Goal: Task Accomplishment & Management: Complete application form

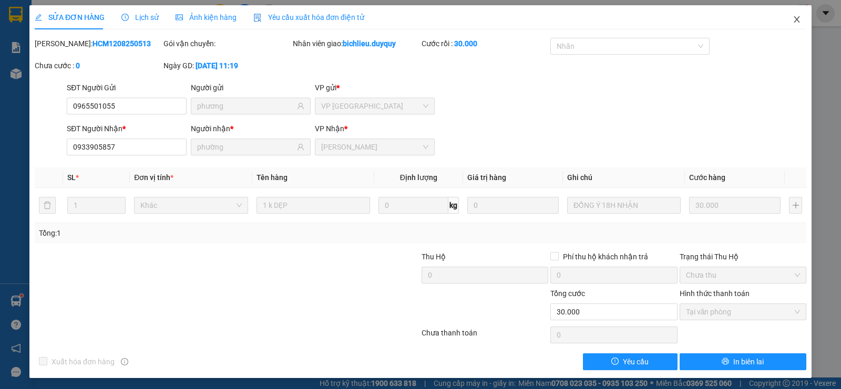
click at [793, 21] on icon "close" at bounding box center [796, 19] width 6 height 6
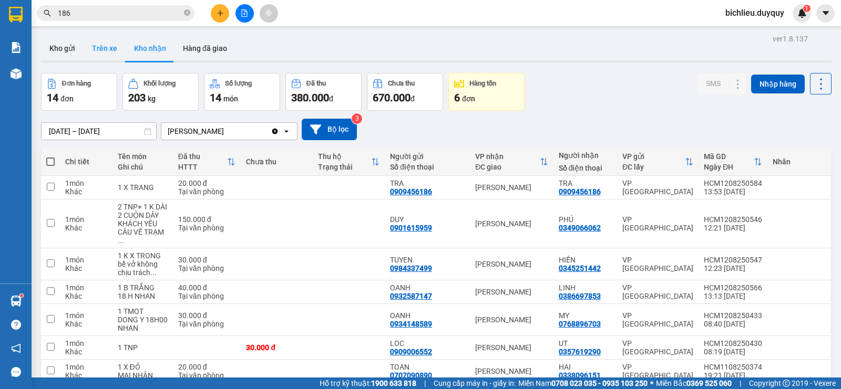
click at [101, 55] on button "Trên xe" at bounding box center [105, 48] width 42 height 25
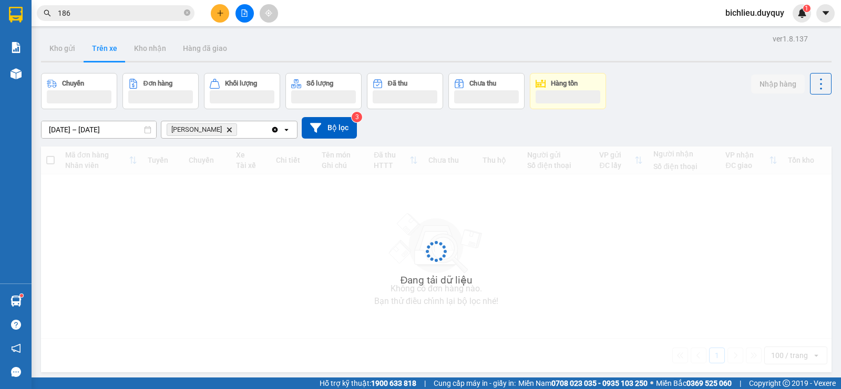
type input "[DATE] – [DATE]"
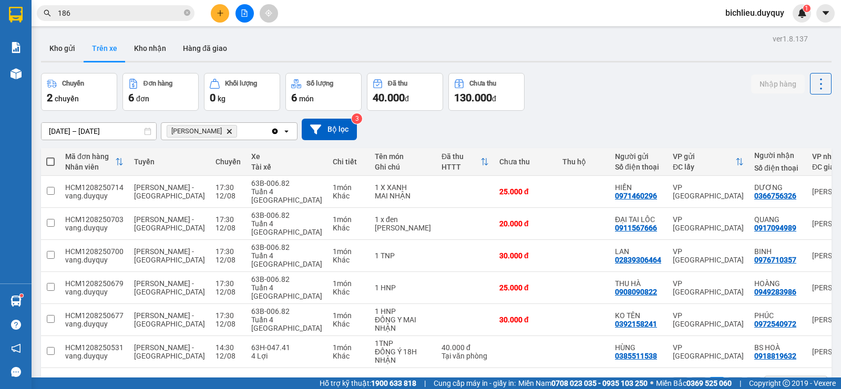
click at [227, 130] on icon "Vĩnh Kim, close by backspace" at bounding box center [229, 131] width 5 height 5
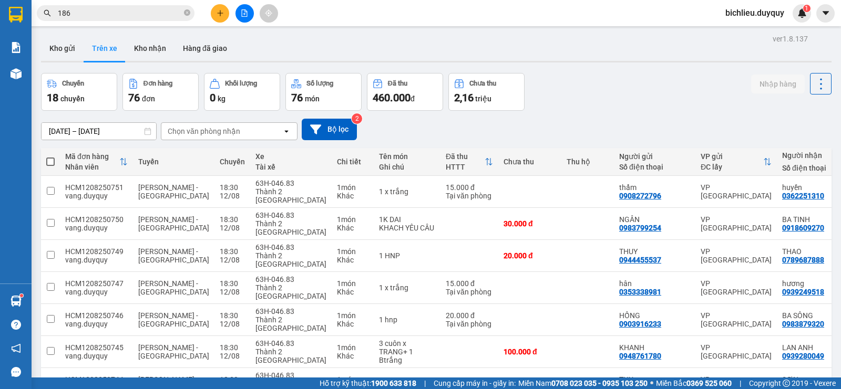
click at [256, 131] on div "Chọn văn phòng nhận" at bounding box center [221, 131] width 121 height 17
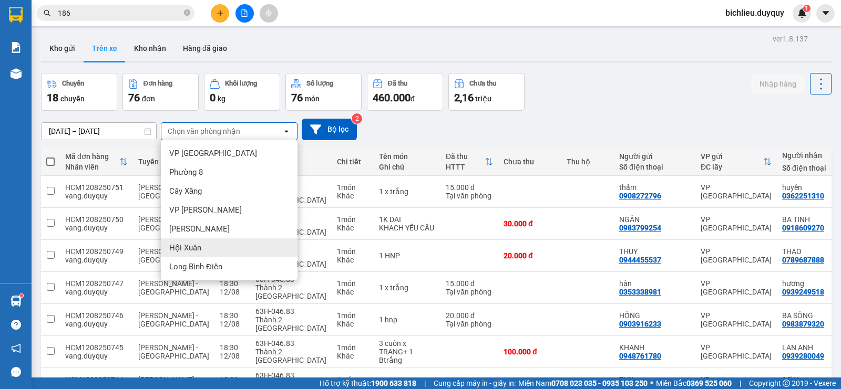
click at [193, 250] on span "Hội Xuân" at bounding box center [185, 248] width 32 height 11
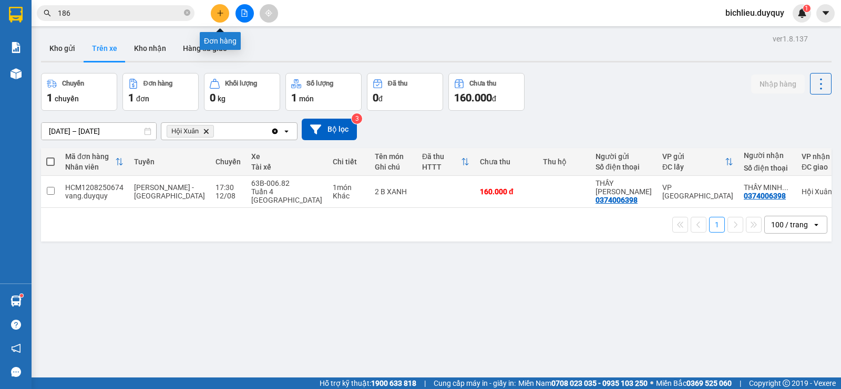
click at [221, 16] on icon "plus" at bounding box center [219, 12] width 7 height 7
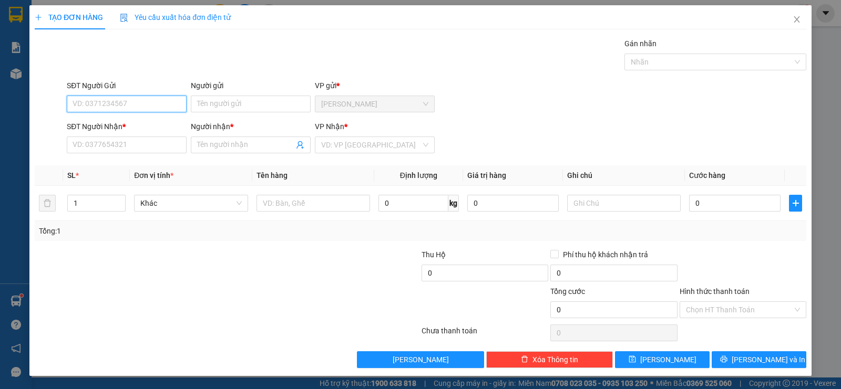
drag, startPoint x: 76, startPoint y: 98, endPoint x: 83, endPoint y: 87, distance: 13.3
click at [82, 96] on input "SĐT Người Gửi" at bounding box center [127, 104] width 120 height 17
click at [127, 106] on input "SĐT Người Gửi" at bounding box center [127, 104] width 120 height 17
click at [90, 106] on input "SĐT Người Gửi" at bounding box center [127, 104] width 120 height 17
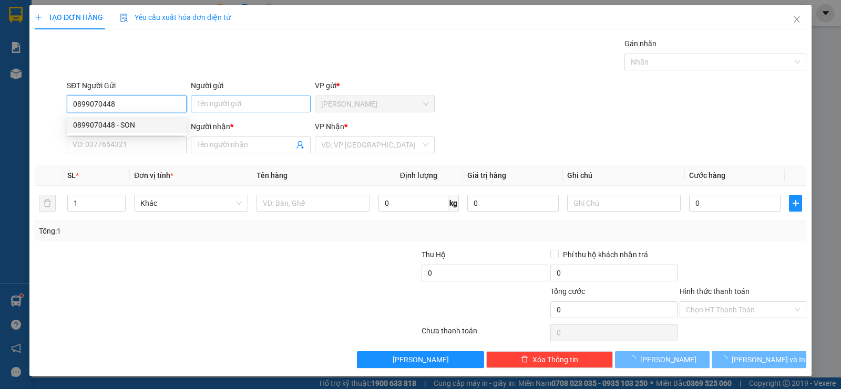
type input "0899070448"
click at [205, 102] on input "Người gửi" at bounding box center [251, 104] width 120 height 17
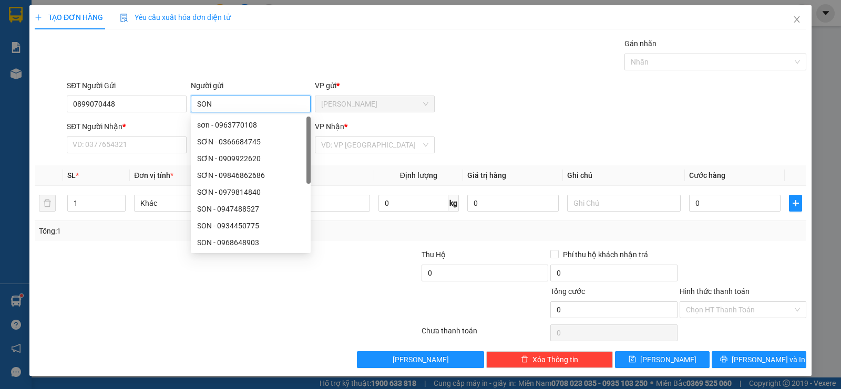
click at [211, 107] on input "SON" at bounding box center [251, 104] width 120 height 17
type input "SON"
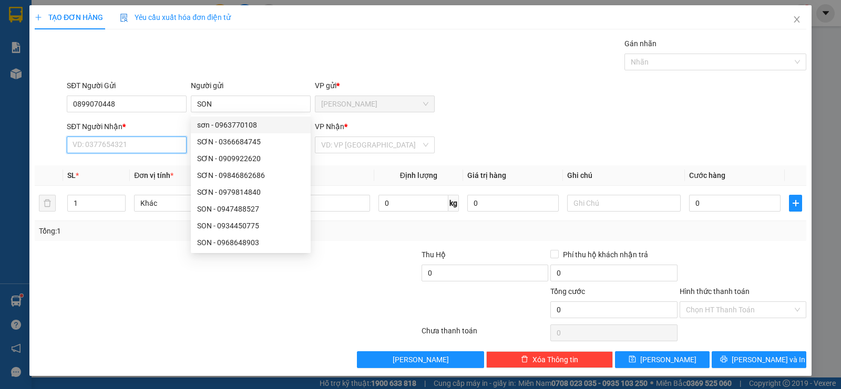
click at [87, 142] on input "SĐT Người Nhận *" at bounding box center [127, 145] width 120 height 17
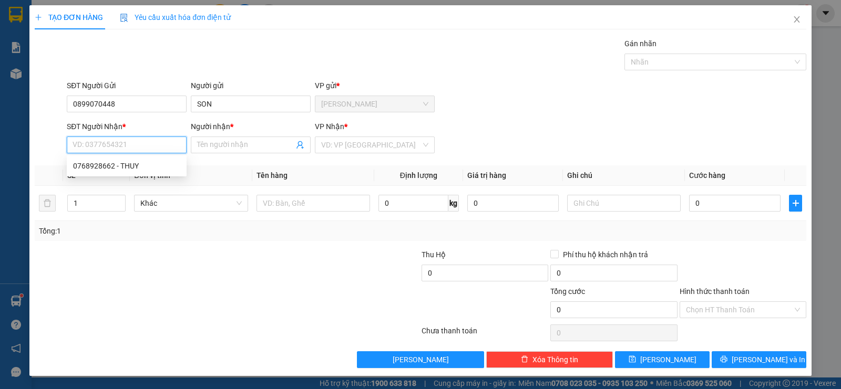
click at [87, 142] on input "SĐT Người Nhận *" at bounding box center [127, 145] width 120 height 17
type input "0768928662"
click at [227, 144] on input "Người nhận *" at bounding box center [245, 145] width 97 height 12
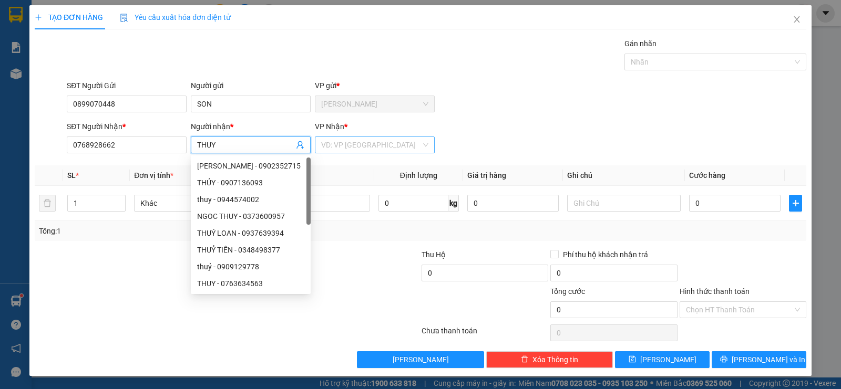
type input "THUY"
click at [326, 141] on input "search" at bounding box center [371, 145] width 100 height 16
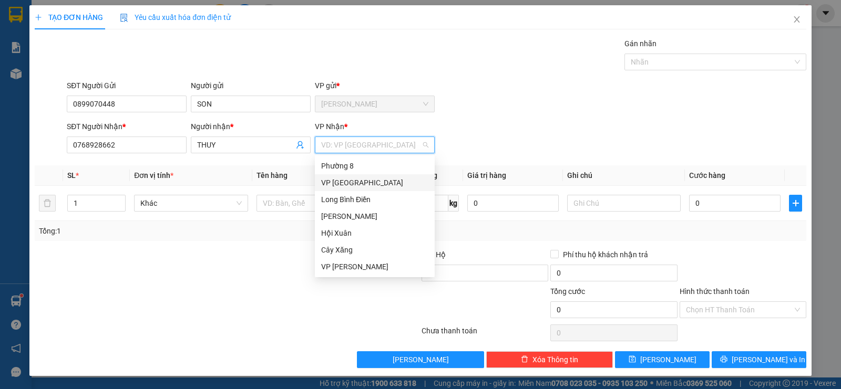
click at [333, 184] on div "VP [GEOGRAPHIC_DATA]" at bounding box center [374, 183] width 107 height 12
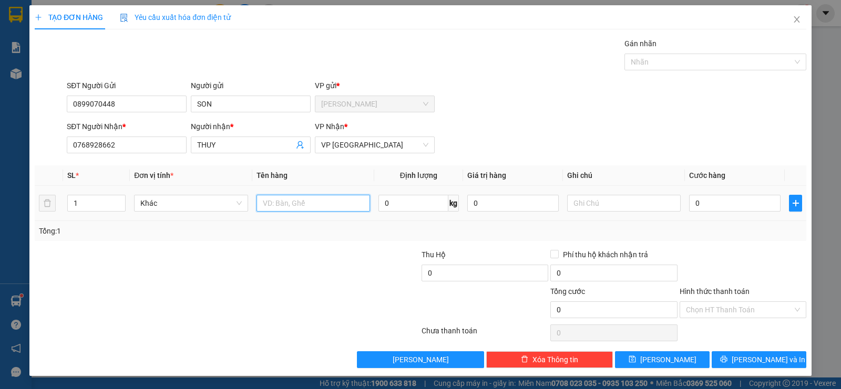
click at [308, 210] on input "text" at bounding box center [312, 203] width 113 height 17
type input "1XOP TRANG"
click at [717, 207] on input "0" at bounding box center [734, 203] width 91 height 17
type input "2"
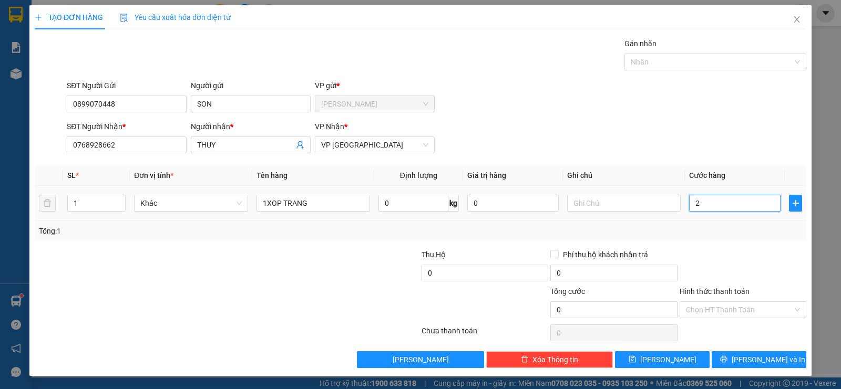
type input "2"
type input "20"
type input "200"
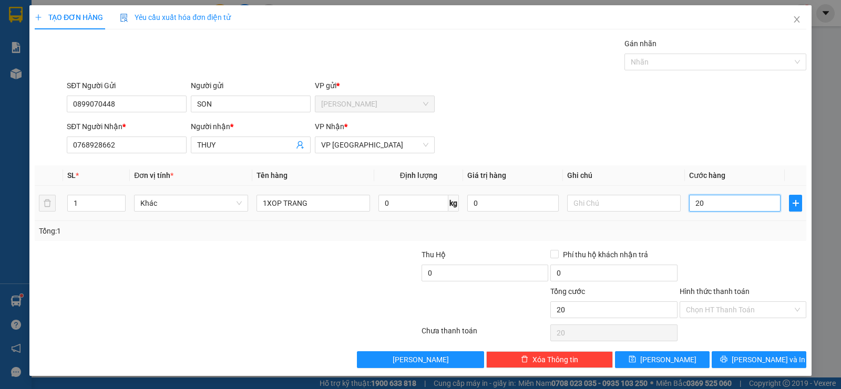
type input "200"
type input "2.000"
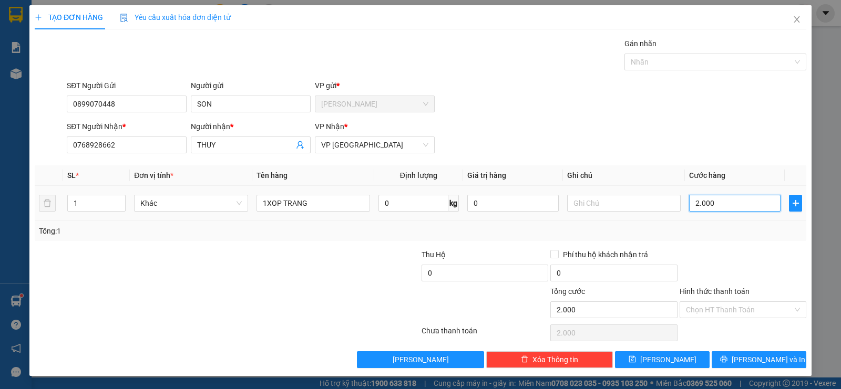
type input "20.000"
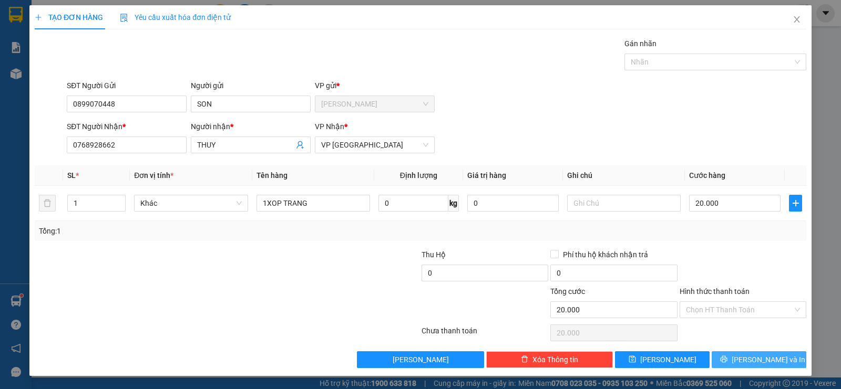
click at [751, 365] on span "[PERSON_NAME] và In" at bounding box center [768, 360] width 74 height 12
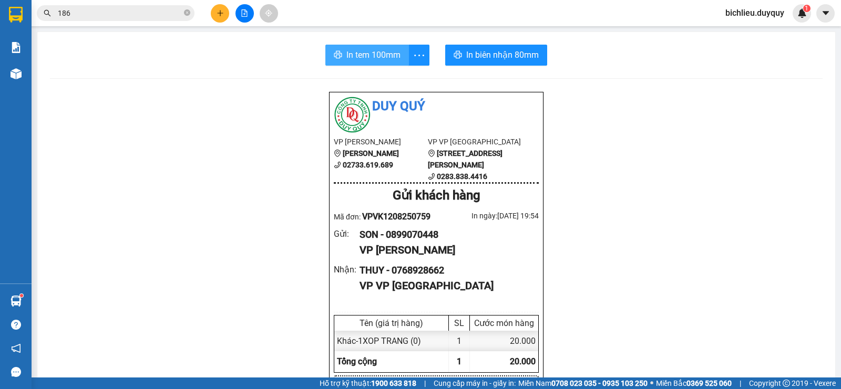
click at [363, 60] on span "In tem 100mm" at bounding box center [373, 54] width 54 height 13
